Goal: Task Accomplishment & Management: Complete application form

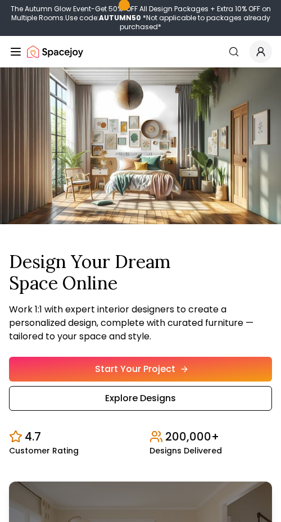
click at [247, 359] on link "Start Your Project" at bounding box center [140, 369] width 263 height 25
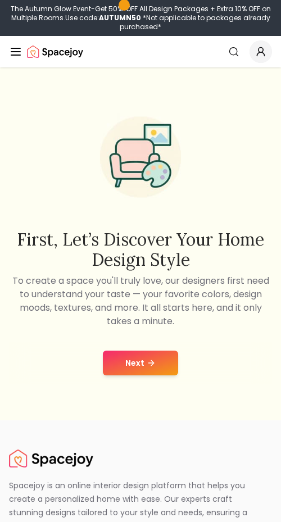
click at [142, 359] on button "Next" at bounding box center [140, 363] width 75 height 25
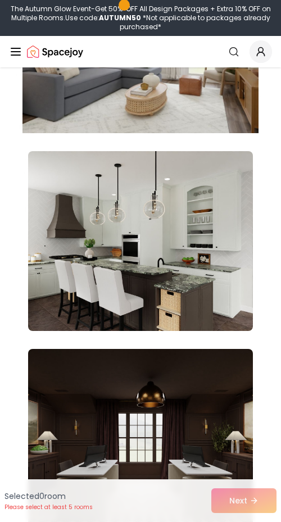
scroll to position [326, 0]
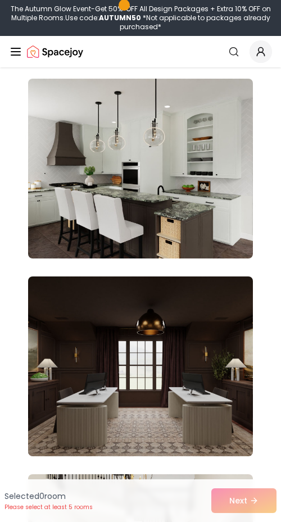
click at [247, 496] on div "Selected 0 room Please select at least 5 rooms Next" at bounding box center [140, 500] width 281 height 43
click at [225, 493] on div "Selected 0 room Please select at least 5 rooms Next" at bounding box center [140, 500] width 281 height 43
click at [234, 501] on div "Selected 0 room Please select at least 5 rooms Next" at bounding box center [140, 500] width 281 height 43
